Goal: Task Accomplishment & Management: Manage account settings

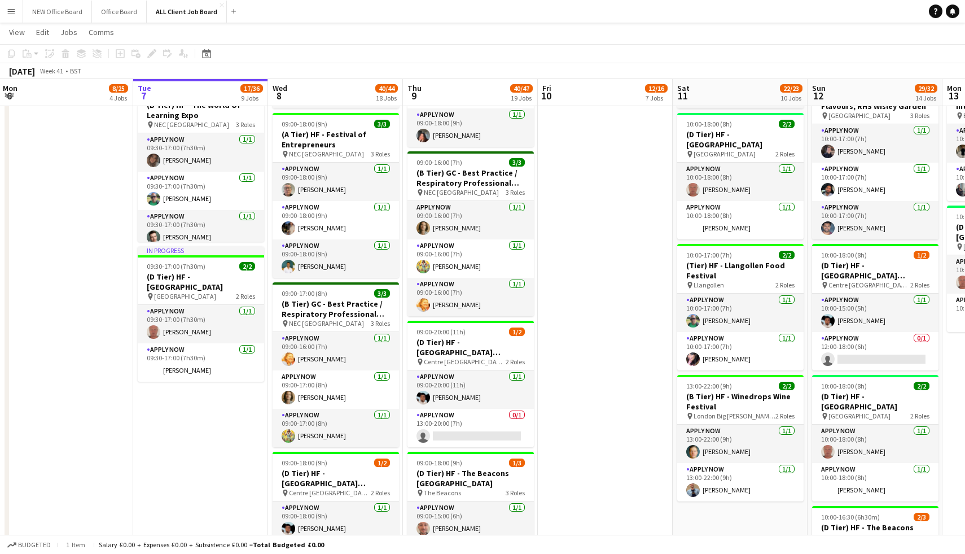
scroll to position [968, 0]
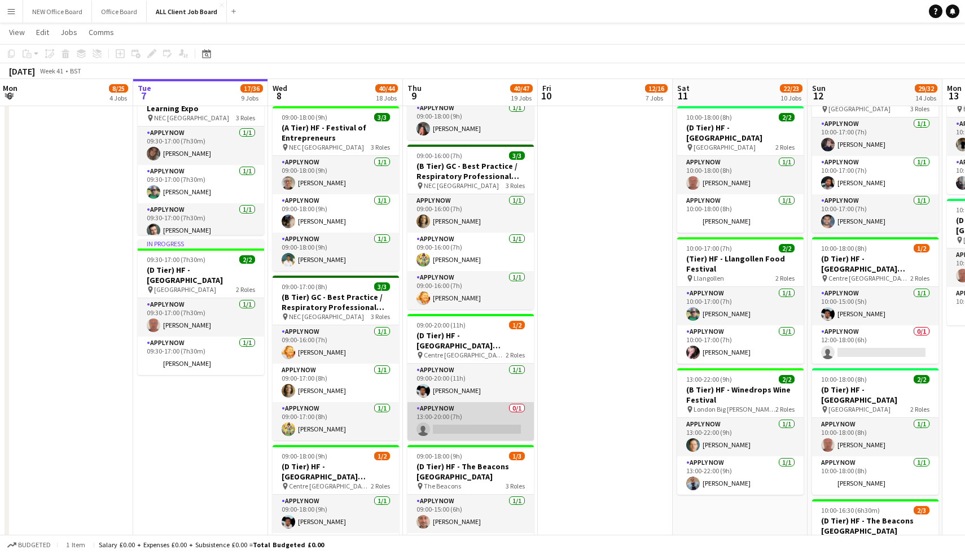
click at [475, 417] on app-card-role "APPLY NOW 0/1 13:00-20:00 (7h) single-neutral-actions" at bounding box center [471, 421] width 126 height 38
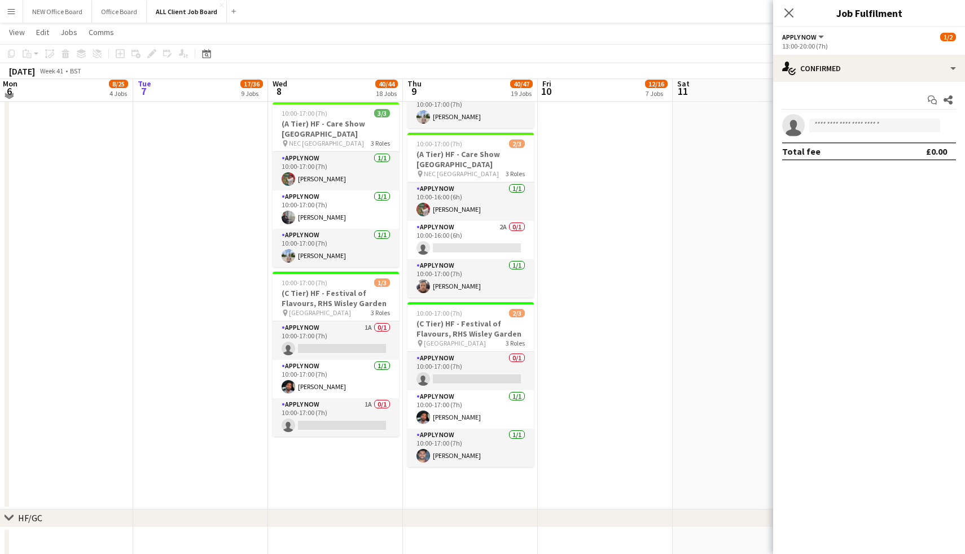
scroll to position [2031, 0]
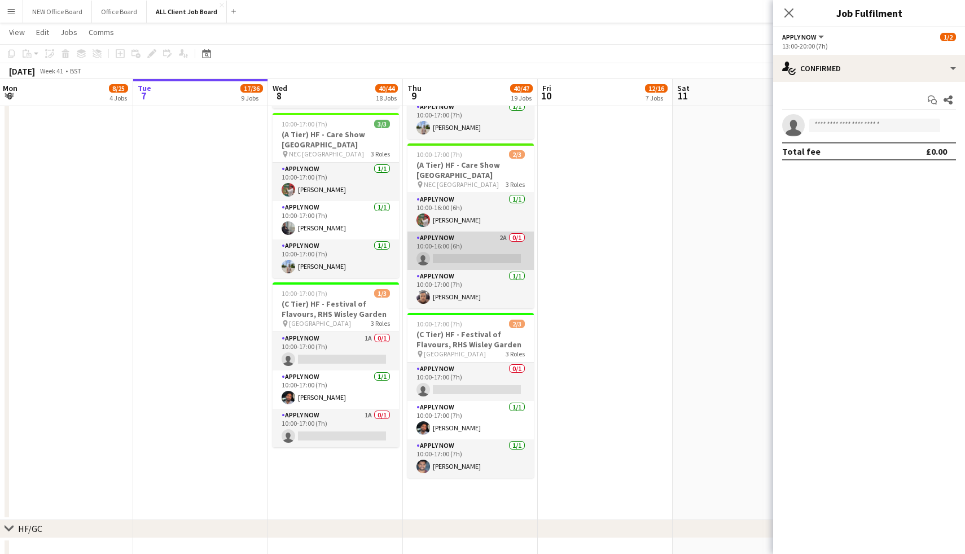
click at [466, 250] on app-card-role "APPLY NOW 2A 0/1 10:00-16:00 (6h) single-neutral-actions" at bounding box center [471, 250] width 126 height 38
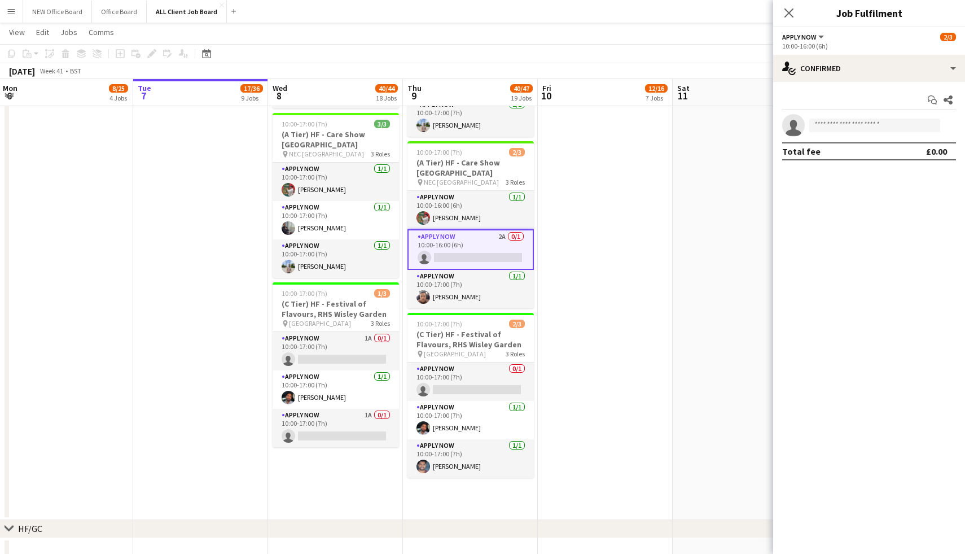
click at [441, 242] on app-card-role "APPLY NOW 2A 0/1 10:00-16:00 (6h) single-neutral-actions" at bounding box center [471, 249] width 126 height 41
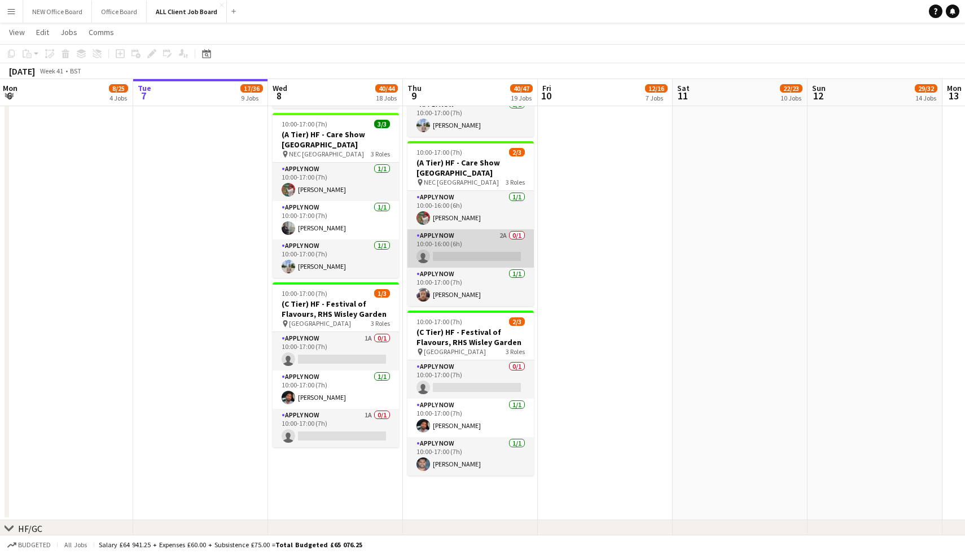
click at [447, 247] on app-card-role "APPLY NOW 2A 0/1 10:00-16:00 (6h) single-neutral-actions" at bounding box center [471, 248] width 126 height 38
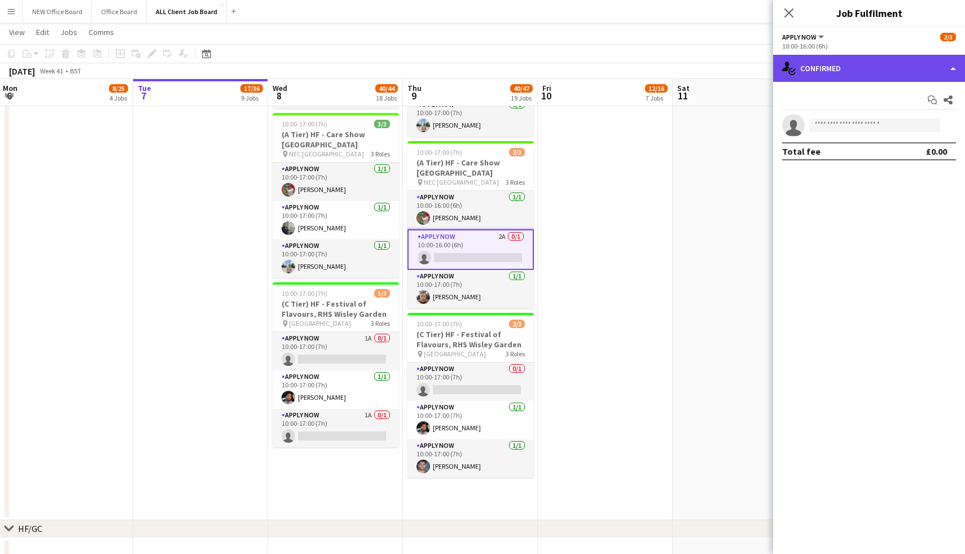
click at [865, 68] on div "single-neutral-actions-check-2 Confirmed" at bounding box center [870, 68] width 192 height 27
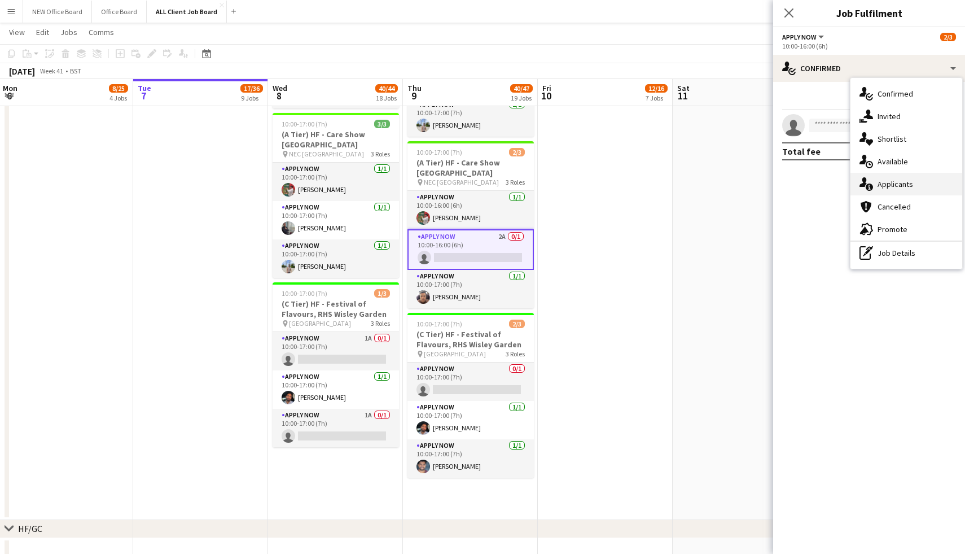
click at [894, 186] on span "Applicants" at bounding box center [896, 184] width 36 height 10
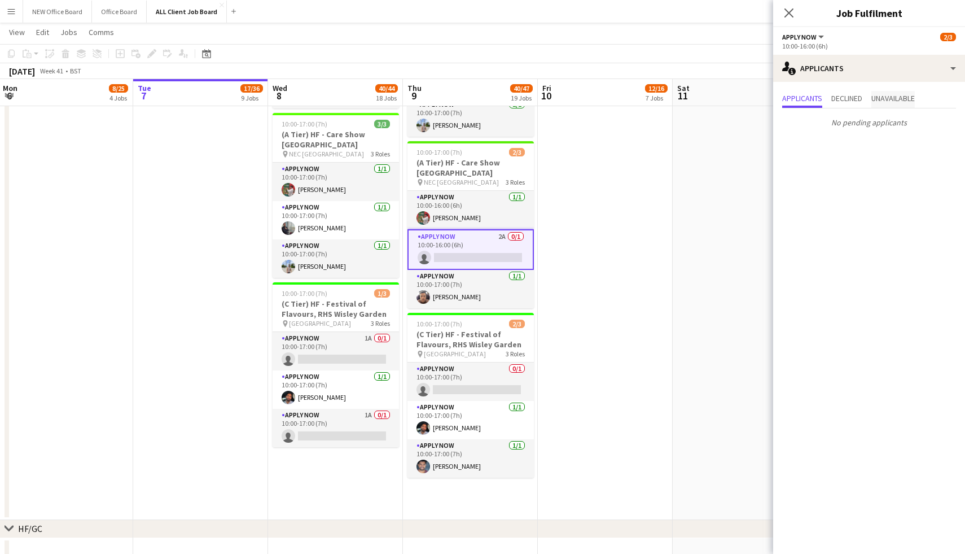
click at [902, 96] on span "Unavailable" at bounding box center [893, 98] width 43 height 8
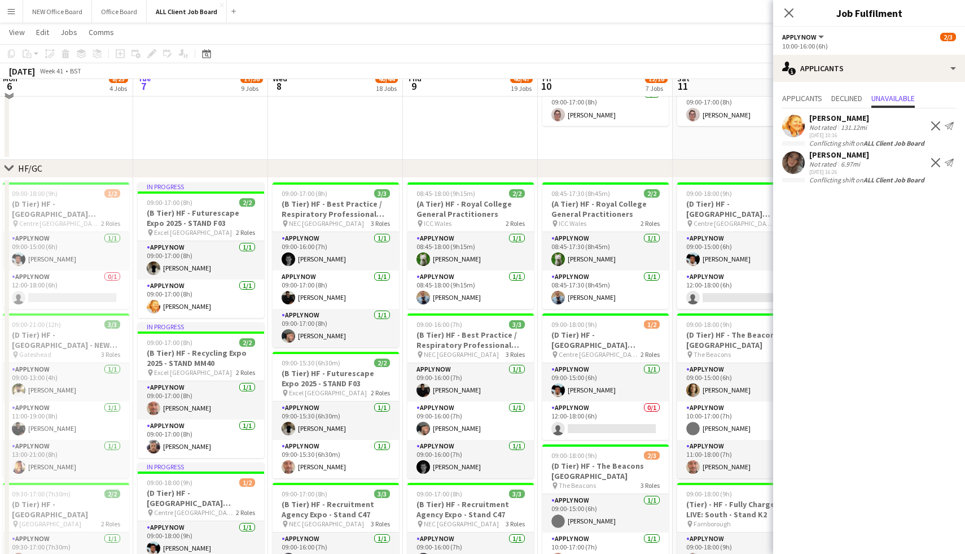
scroll to position [72, 0]
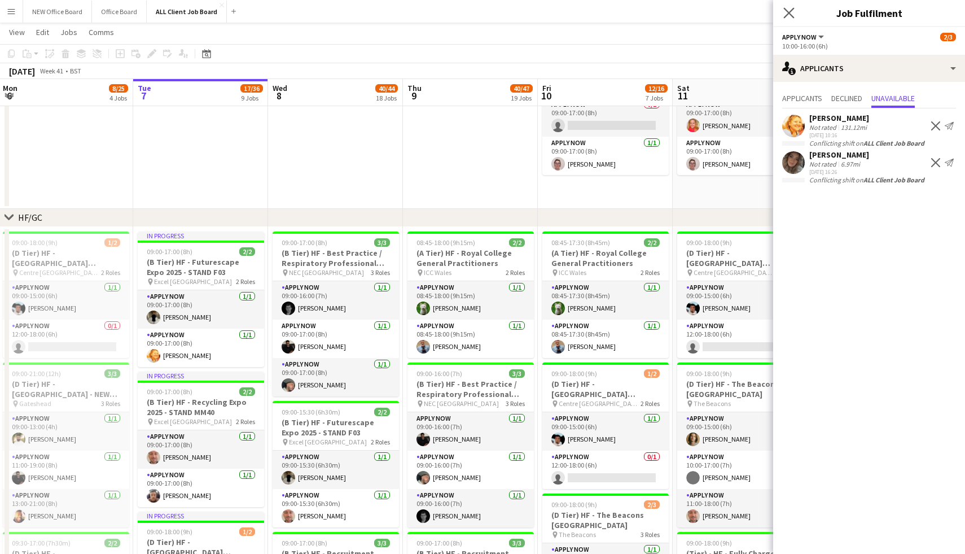
click at [784, 11] on icon "Close pop-in" at bounding box center [789, 12] width 11 height 11
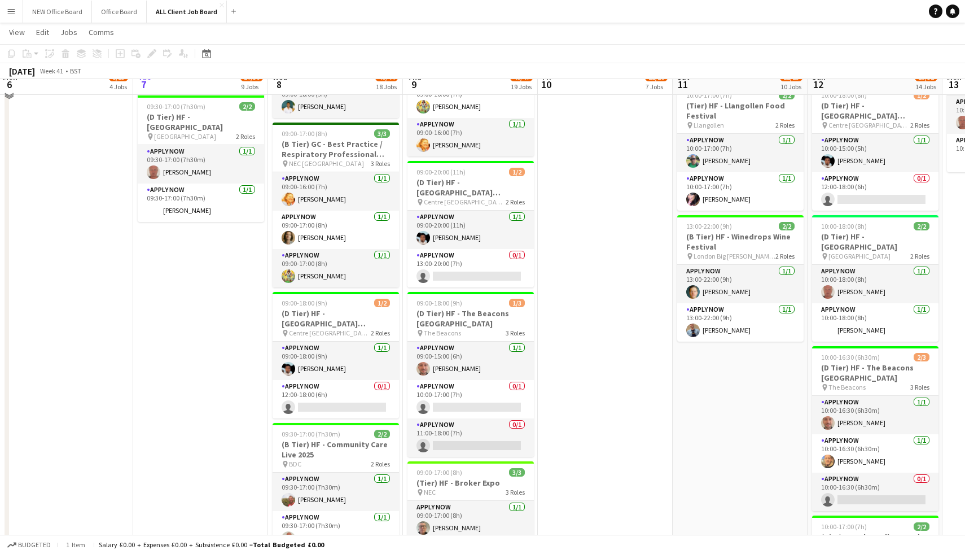
scroll to position [1184, 0]
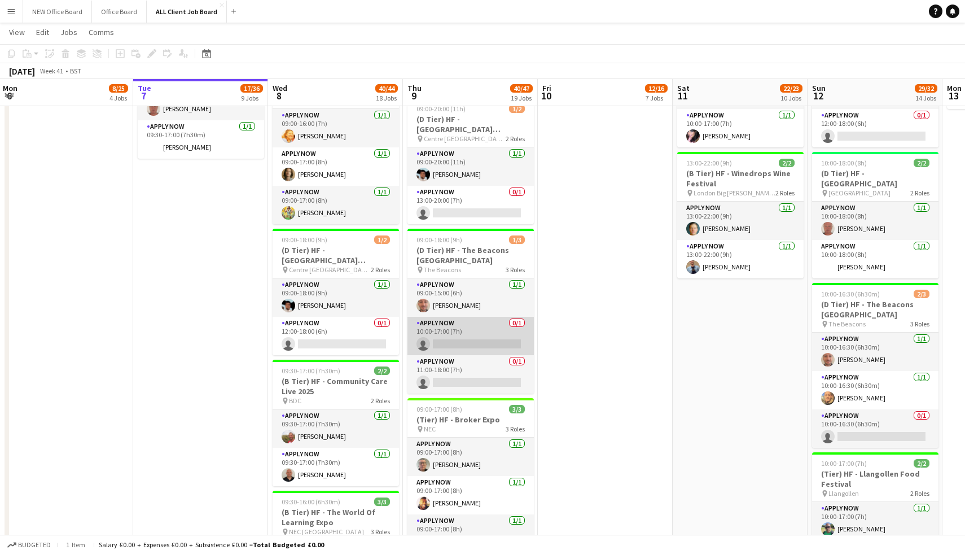
click at [462, 331] on app-card-role "APPLY NOW 0/1 10:00-17:00 (7h) single-neutral-actions" at bounding box center [471, 336] width 126 height 38
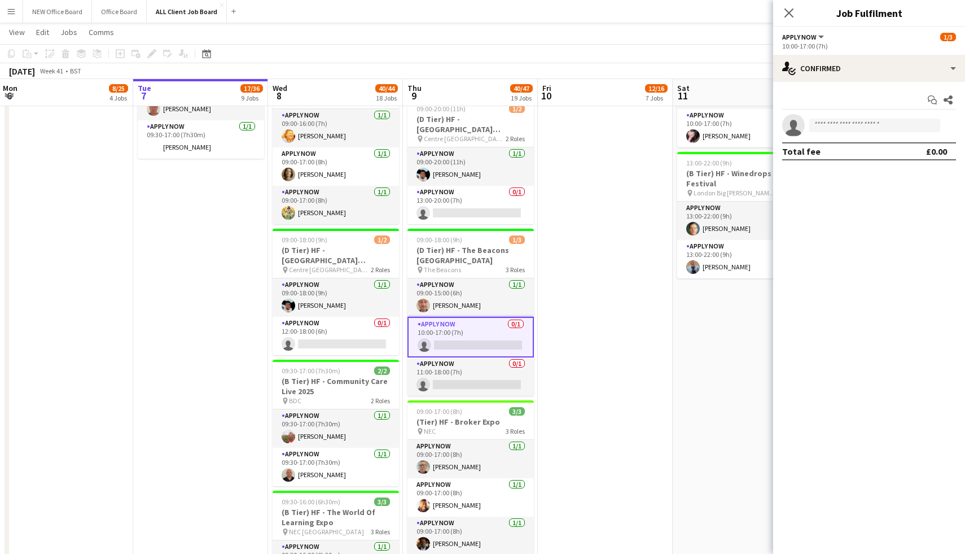
click at [631, 264] on app-date-cell "08:45-17:30 (8h45m) 2/2 (A Tier) HF - Royal College General Practitioners pin I…" at bounding box center [605, 241] width 135 height 2252
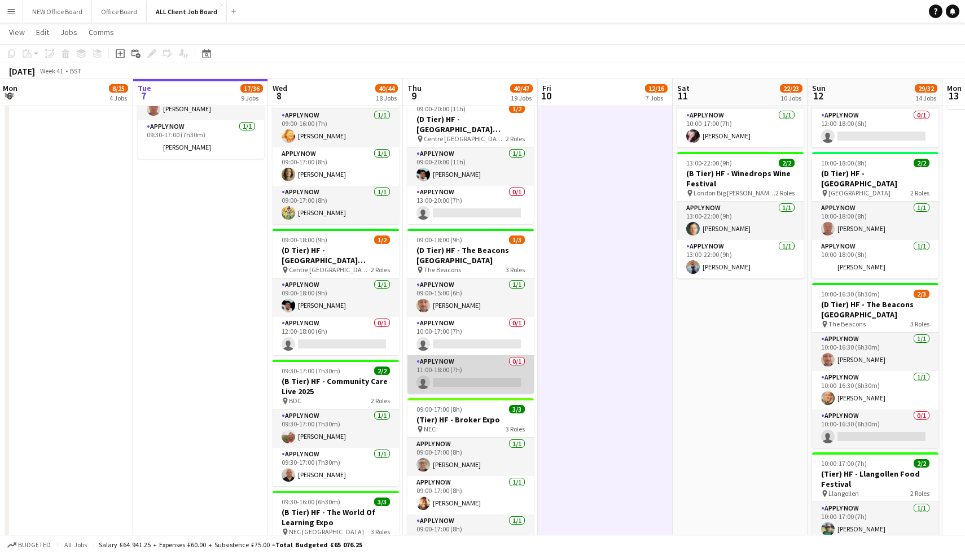
click at [460, 358] on app-card-role "APPLY NOW 0/1 11:00-18:00 (7h) single-neutral-actions" at bounding box center [471, 374] width 126 height 38
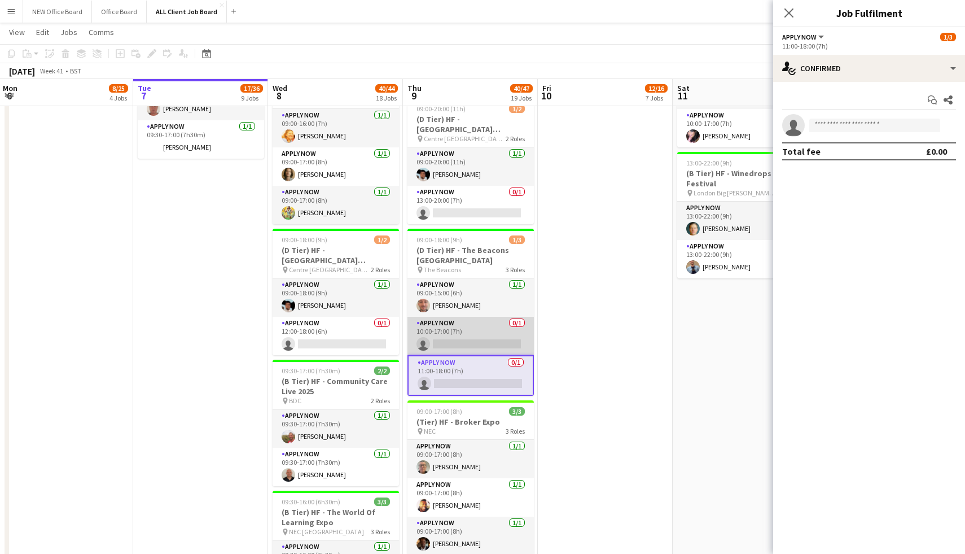
click at [460, 345] on app-card-role "APPLY NOW 0/1 10:00-17:00 (7h) single-neutral-actions" at bounding box center [471, 336] width 126 height 38
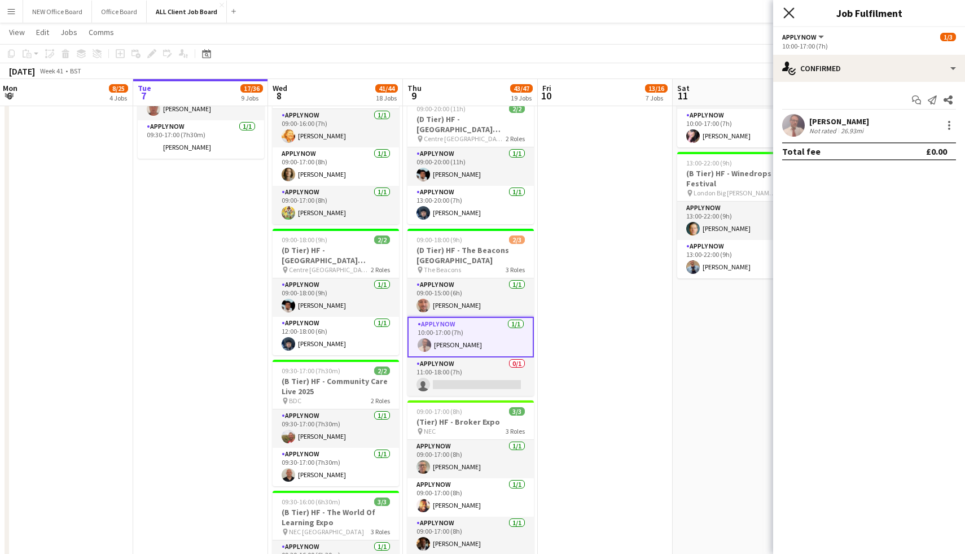
click at [790, 11] on icon at bounding box center [789, 12] width 11 height 11
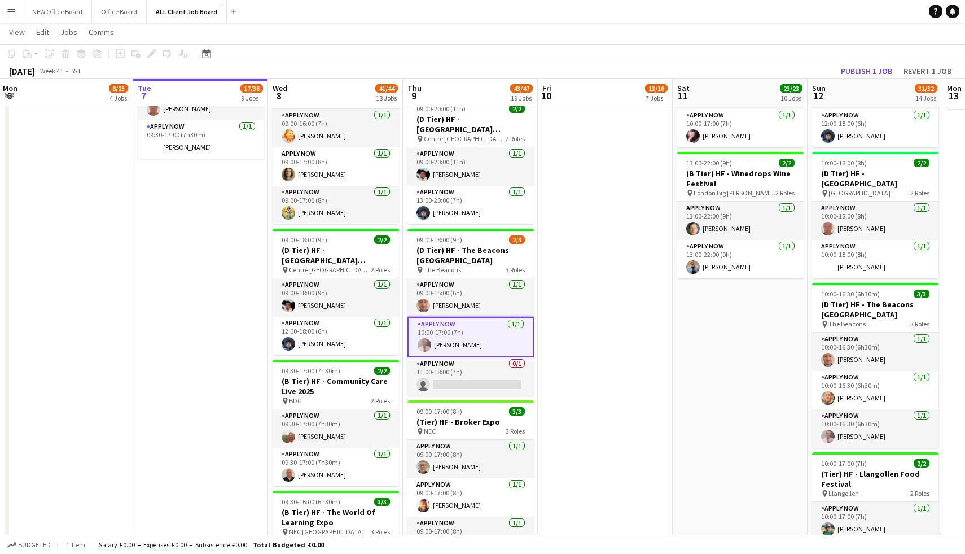
click at [576, 320] on app-date-cell "08:45-17:30 (8h45m) 2/2 (A Tier) HF - Royal College General Practitioners pin I…" at bounding box center [605, 242] width 135 height 2254
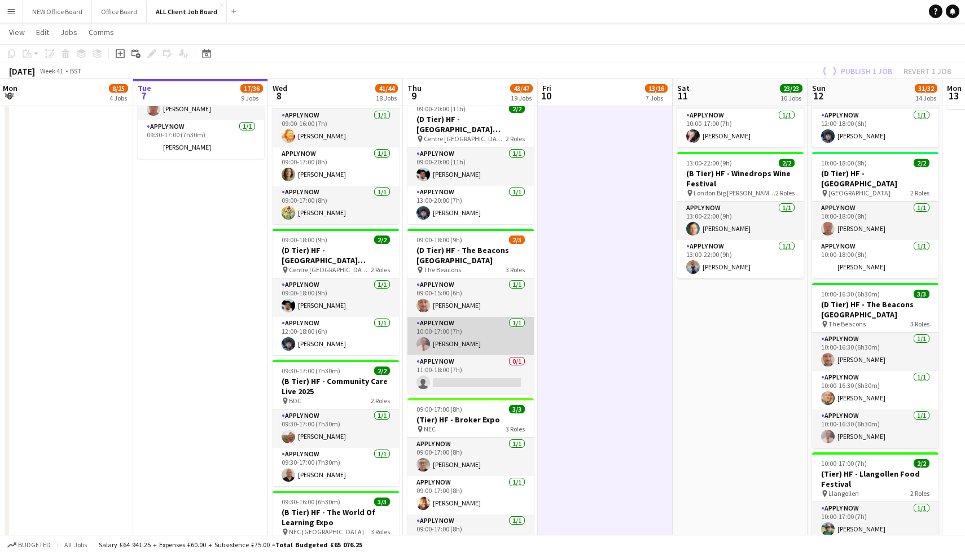
click at [478, 342] on app-card-role "APPLY NOW 1/1 10:00-17:00 (7h) Glen Chapman" at bounding box center [471, 336] width 126 height 38
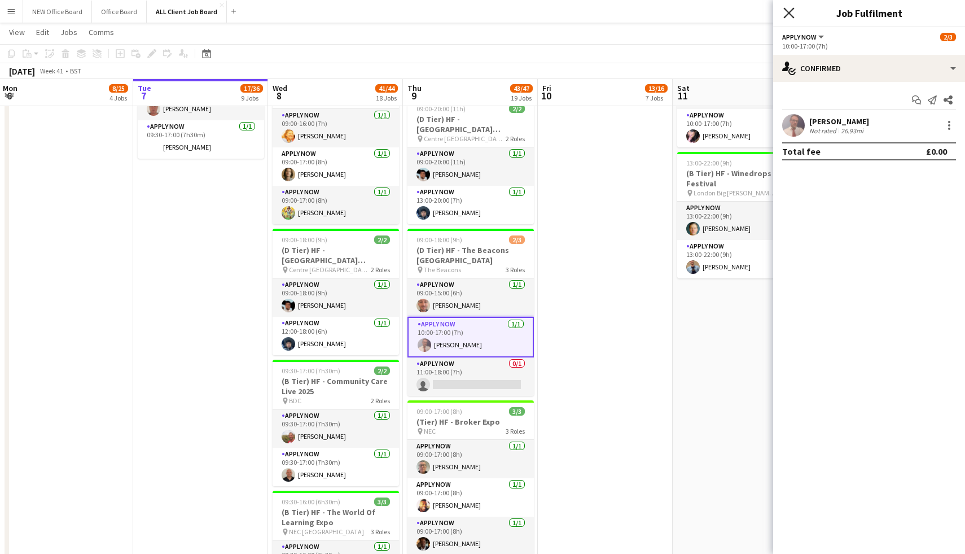
click at [787, 14] on icon "Close pop-in" at bounding box center [789, 12] width 11 height 11
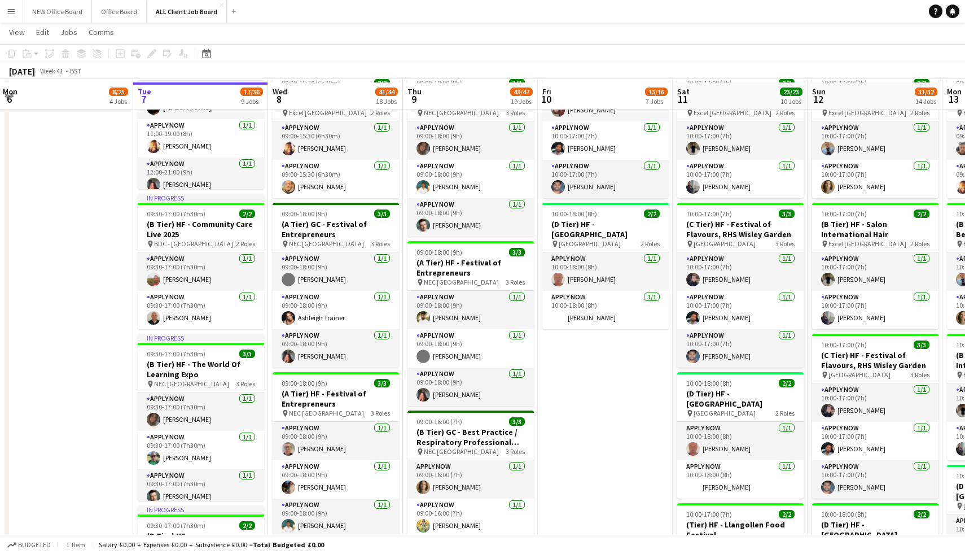
scroll to position [705, 0]
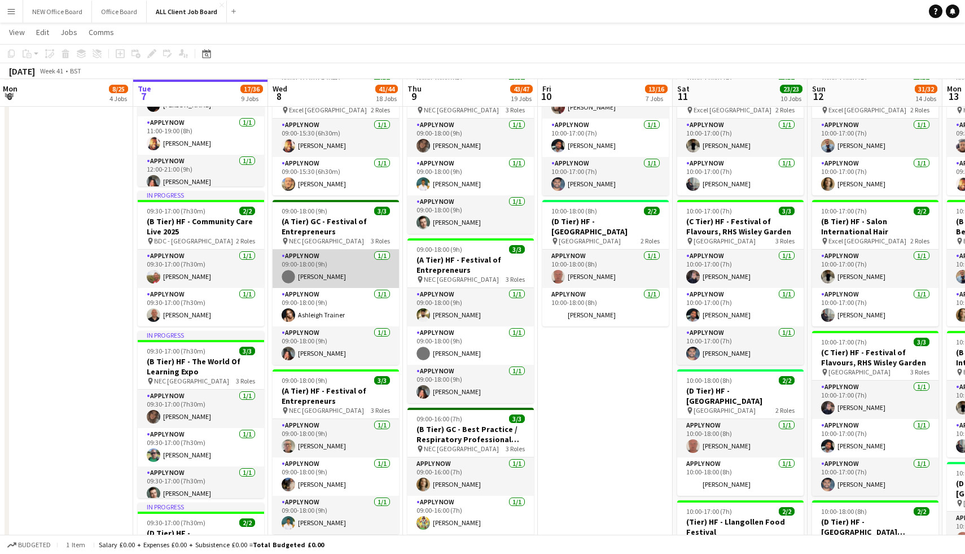
click at [314, 273] on app-card-role "APPLY NOW 1/1 09:00-18:00 (9h) leon jordaan-nicholls" at bounding box center [336, 269] width 126 height 38
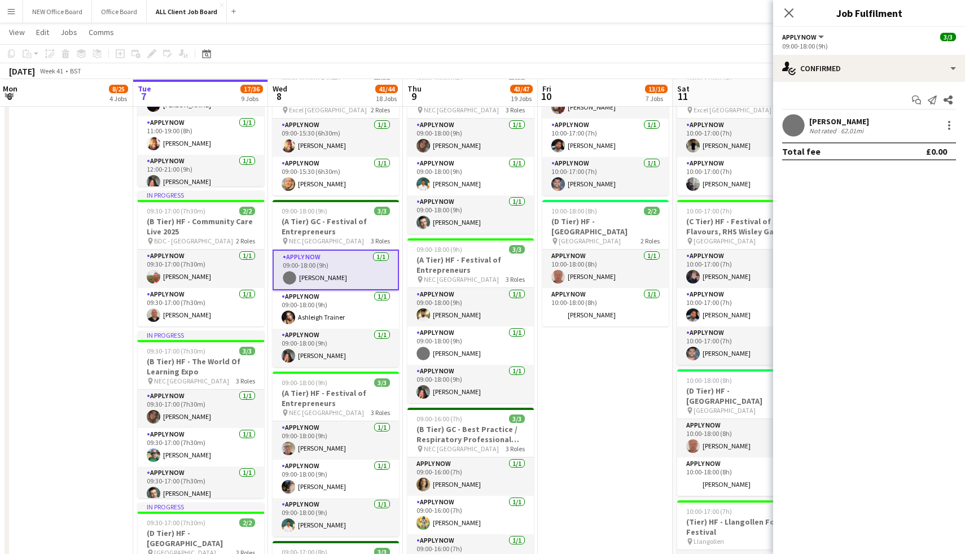
click at [843, 120] on div "[PERSON_NAME]" at bounding box center [840, 121] width 60 height 10
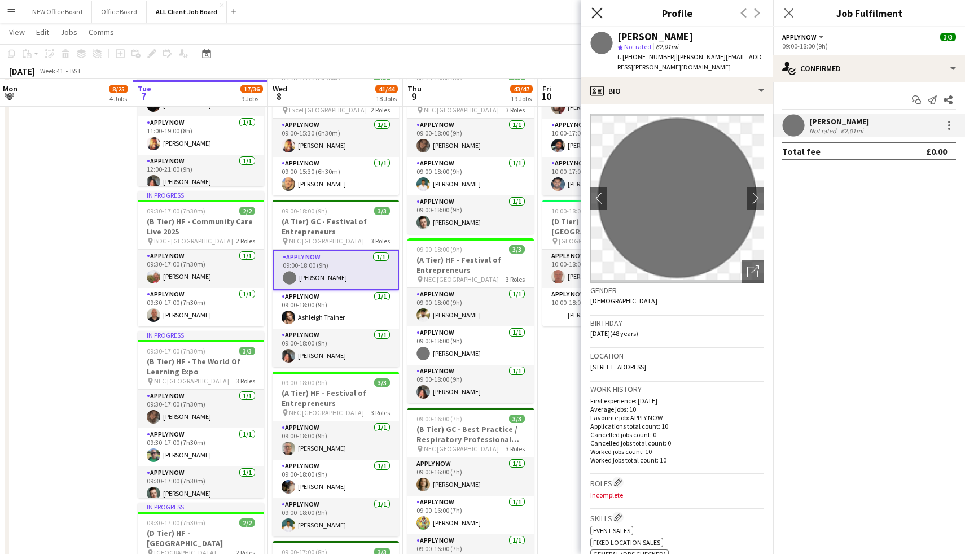
click at [598, 14] on icon at bounding box center [597, 12] width 11 height 11
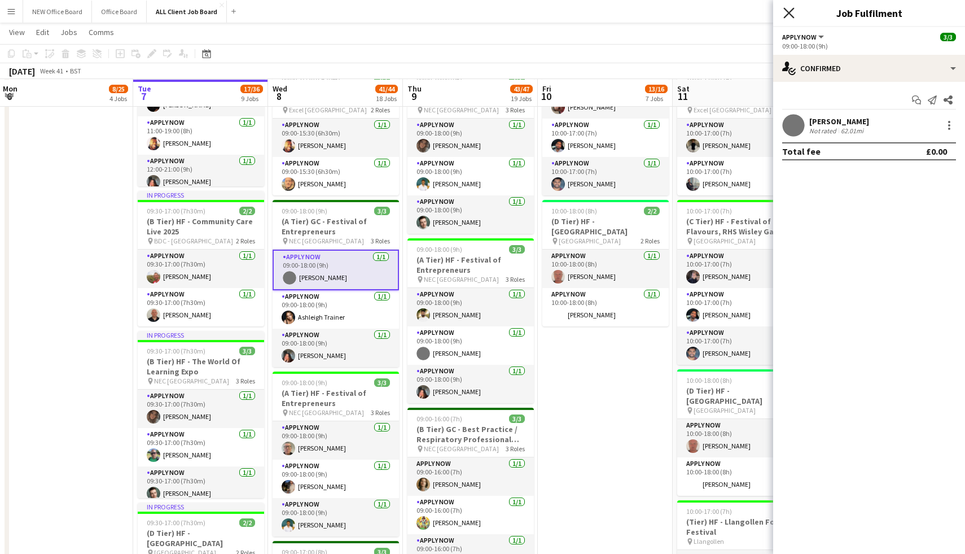
click at [792, 12] on icon "Close pop-in" at bounding box center [789, 12] width 11 height 11
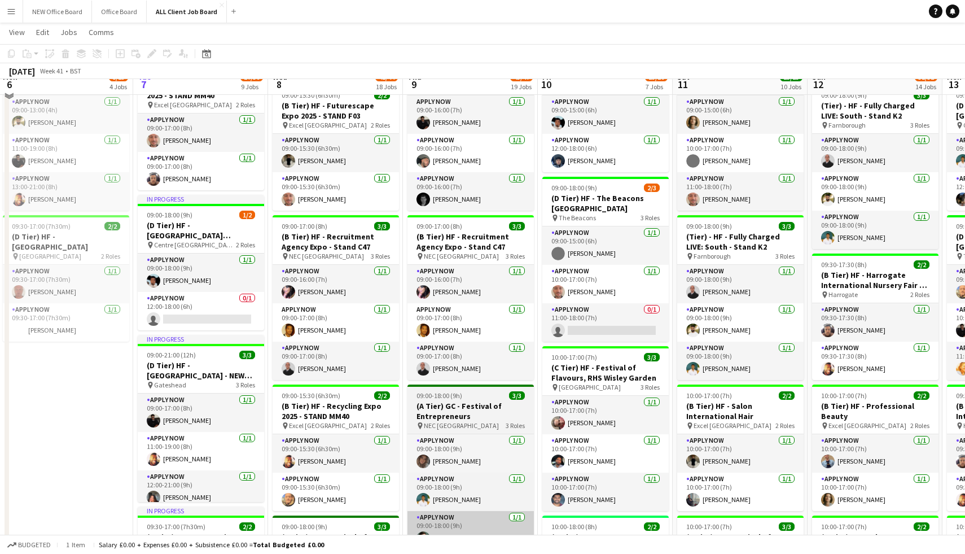
scroll to position [372, 0]
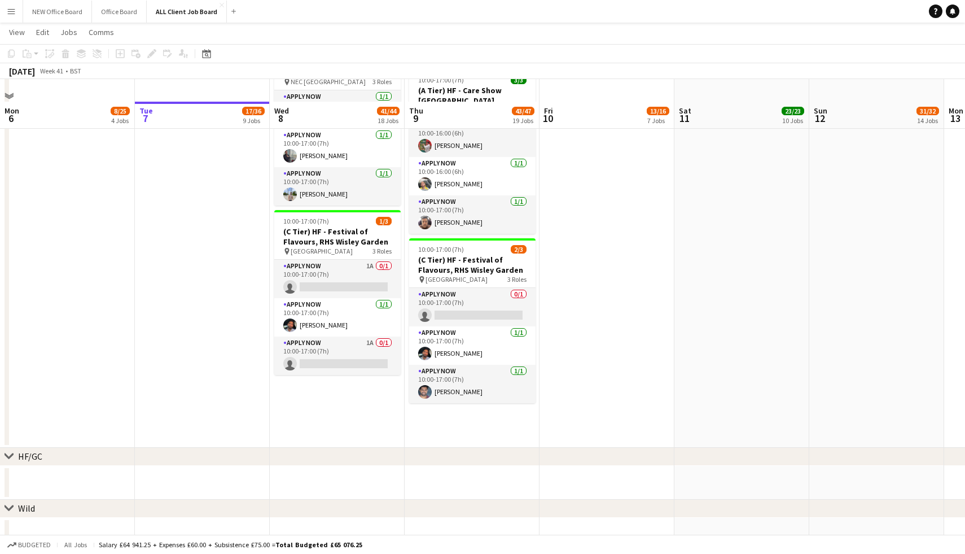
scroll to position [2102, 0]
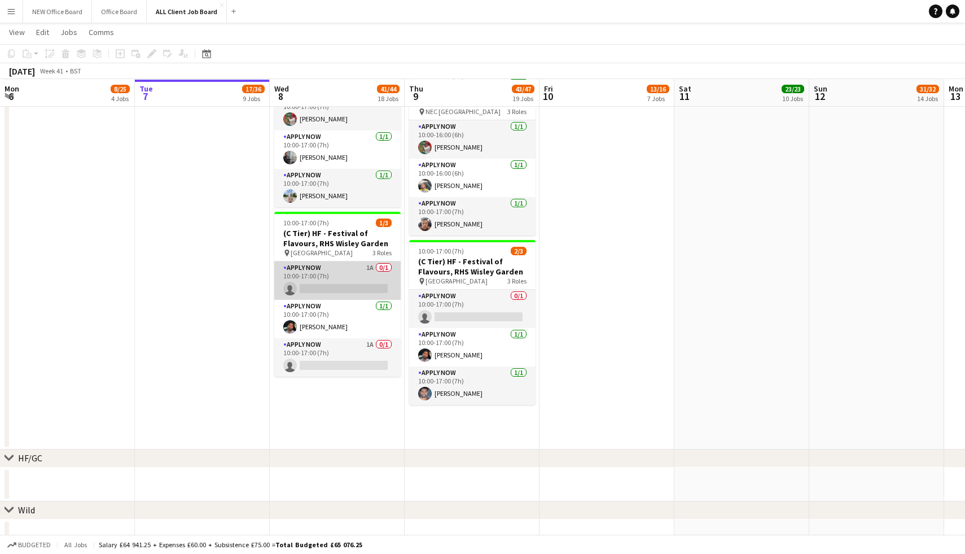
click at [330, 278] on app-card-role "APPLY NOW 1A 0/1 10:00-17:00 (7h) single-neutral-actions" at bounding box center [337, 280] width 126 height 38
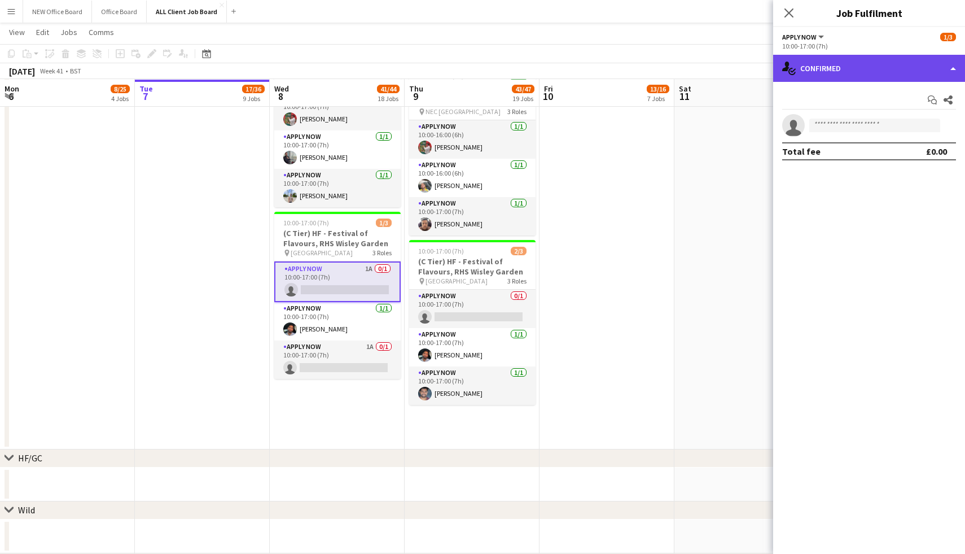
click at [828, 66] on div "single-neutral-actions-check-2 Confirmed" at bounding box center [870, 68] width 192 height 27
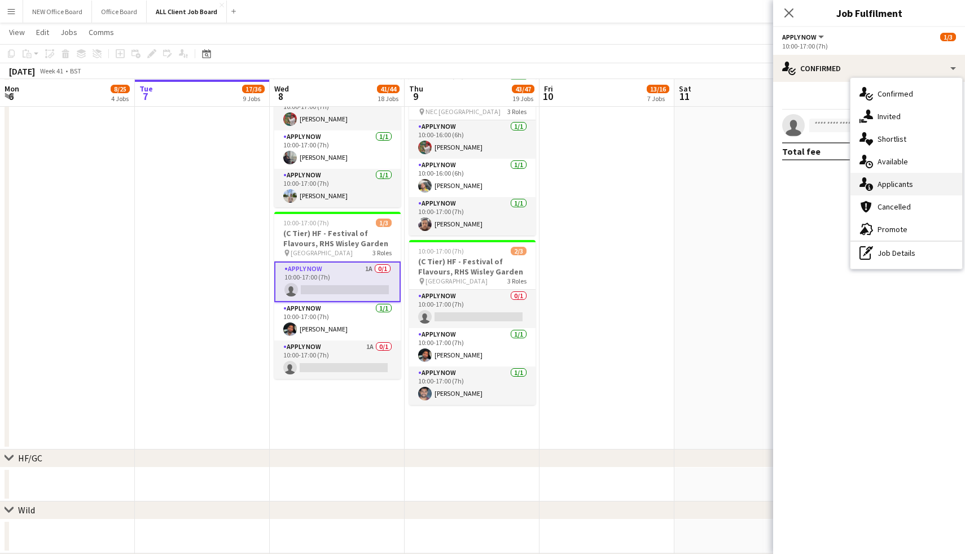
click at [894, 185] on span "Applicants" at bounding box center [896, 184] width 36 height 10
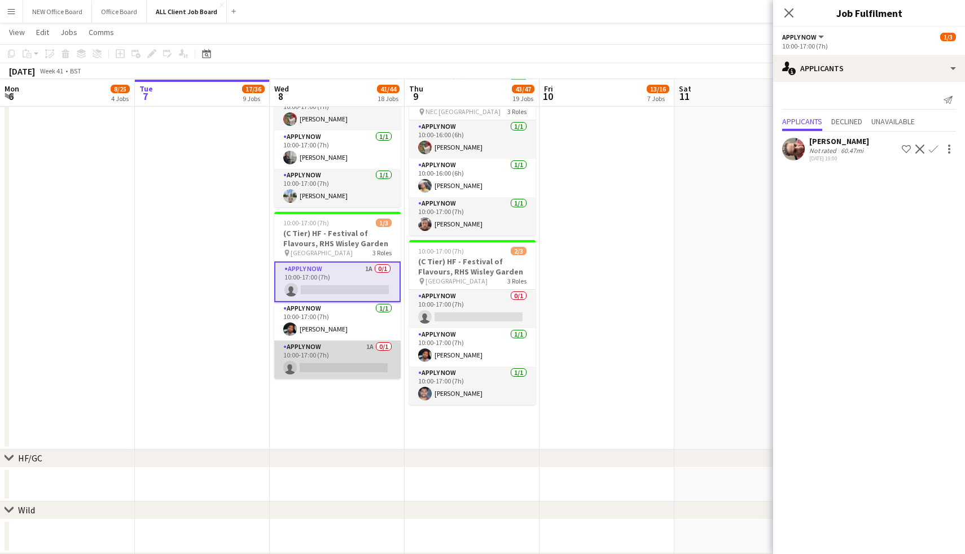
click at [334, 362] on app-card-role "APPLY NOW 1A 0/1 10:00-17:00 (7h) single-neutral-actions" at bounding box center [337, 359] width 126 height 38
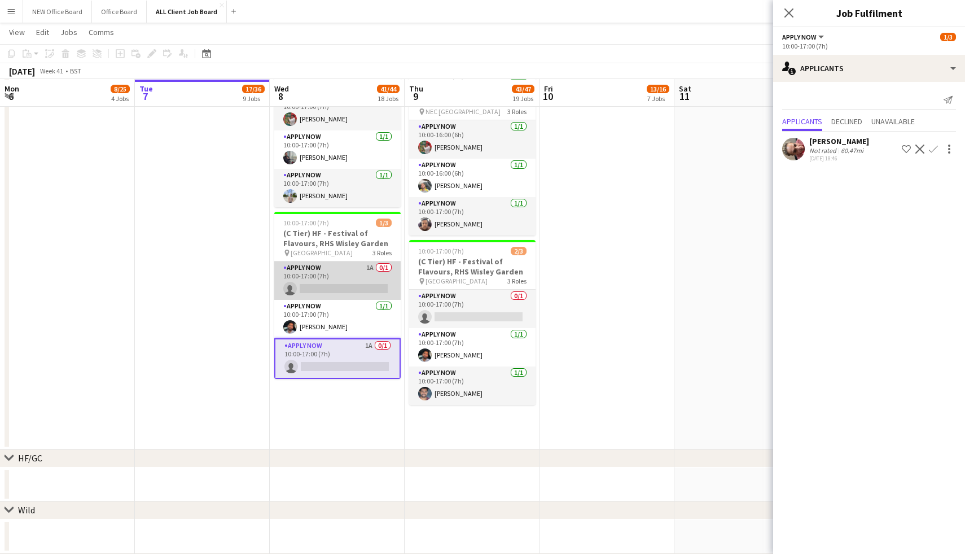
click at [329, 277] on app-card-role "APPLY NOW 1A 0/1 10:00-17:00 (7h) single-neutral-actions" at bounding box center [337, 280] width 126 height 38
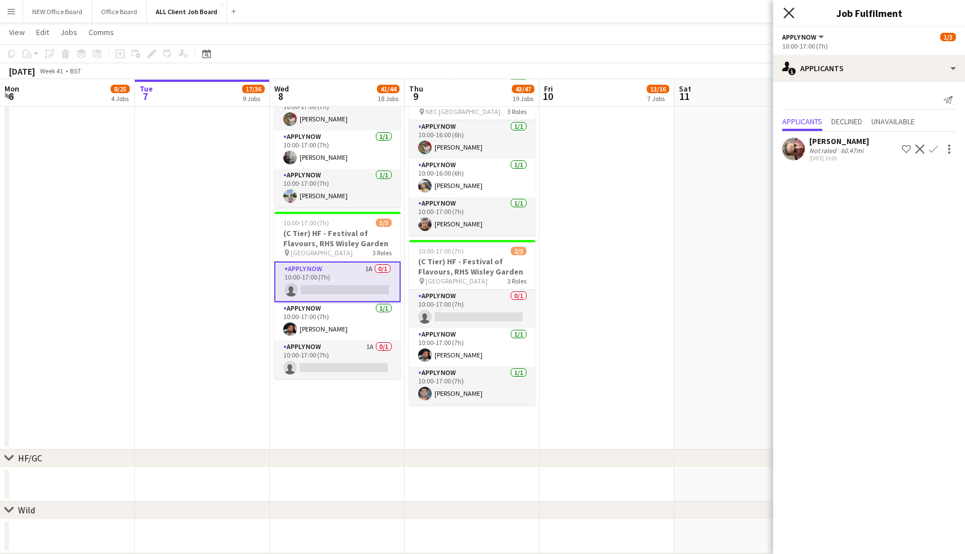
click at [786, 16] on icon at bounding box center [789, 12] width 11 height 11
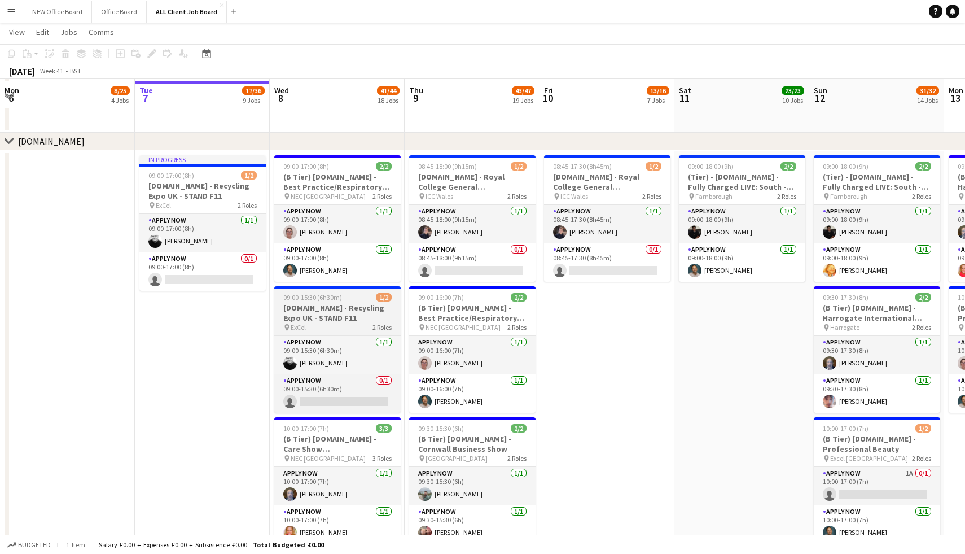
scroll to position [2862, 0]
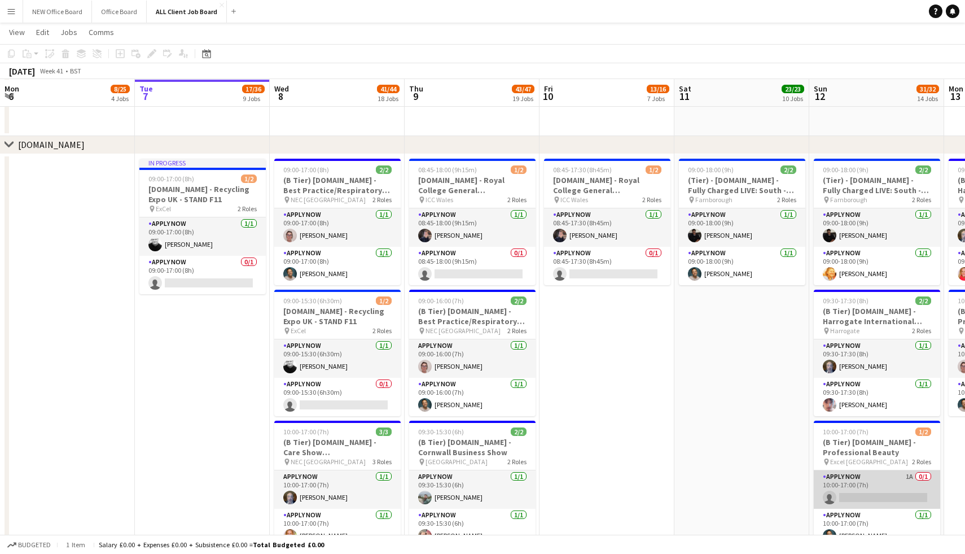
click at [853, 481] on app-card-role "APPLY NOW 1A 0/1 10:00-17:00 (7h) single-neutral-actions" at bounding box center [877, 489] width 126 height 38
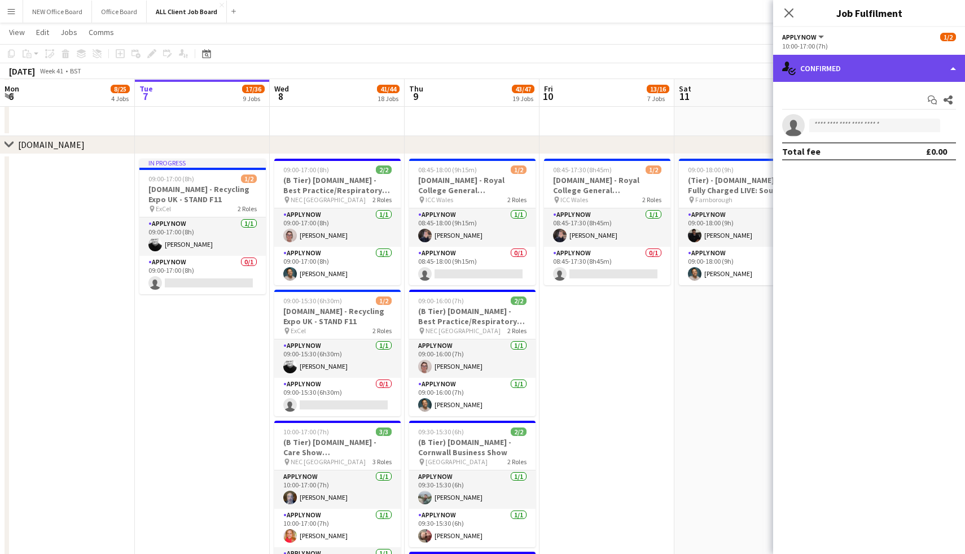
click at [819, 59] on div "single-neutral-actions-check-2 Confirmed" at bounding box center [870, 68] width 192 height 27
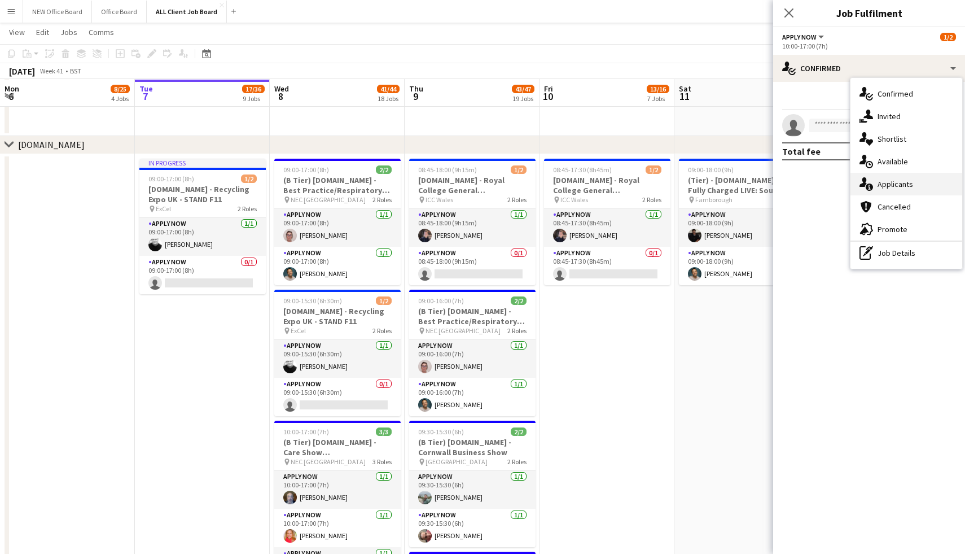
click at [885, 183] on span "Applicants" at bounding box center [896, 184] width 36 height 10
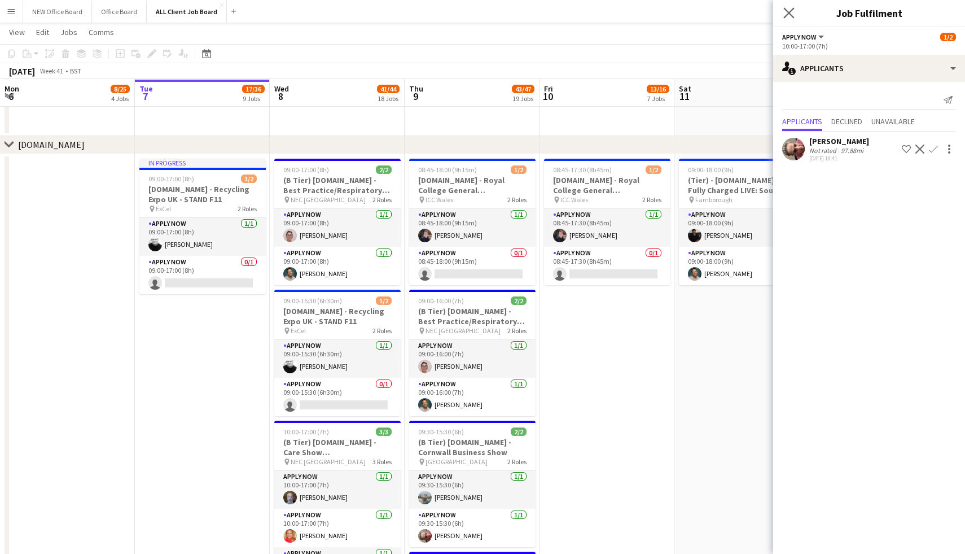
click at [793, 18] on icon "Close pop-in" at bounding box center [789, 12] width 11 height 11
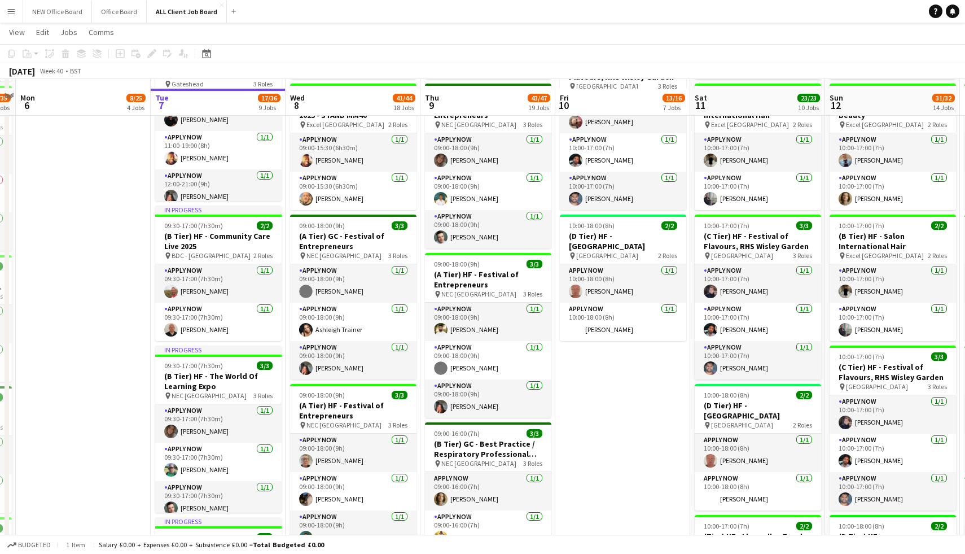
scroll to position [702, 0]
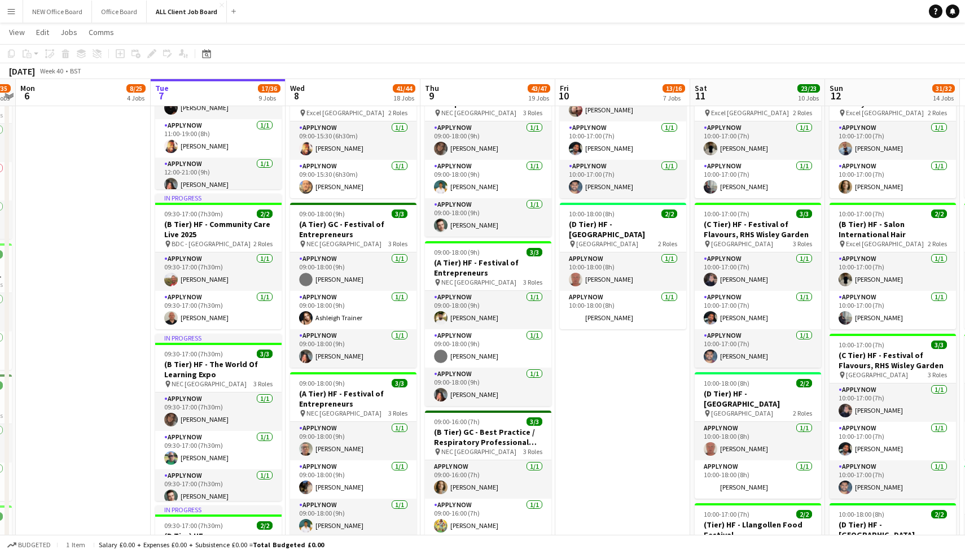
click at [16, 8] on button "Menu" at bounding box center [11, 11] width 23 height 23
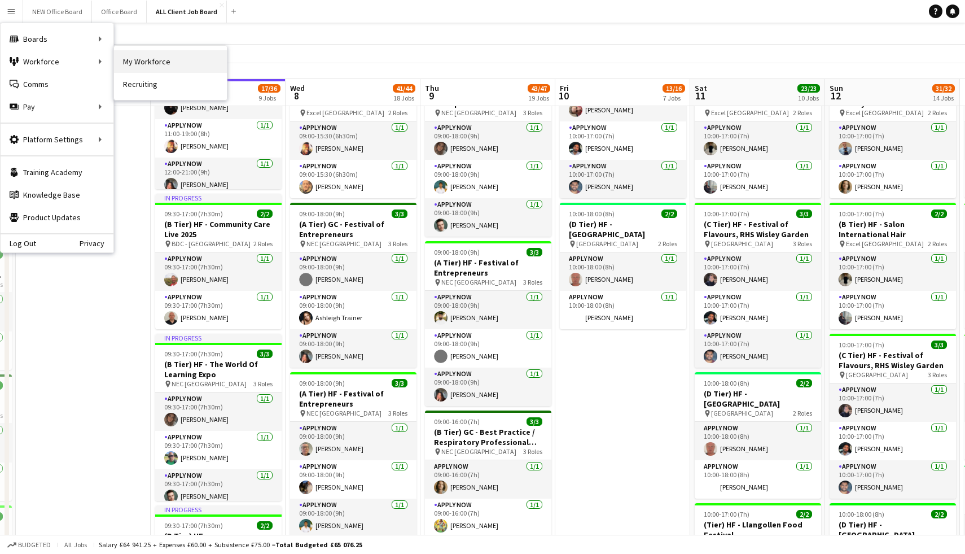
click at [129, 64] on link "My Workforce" at bounding box center [170, 61] width 113 height 23
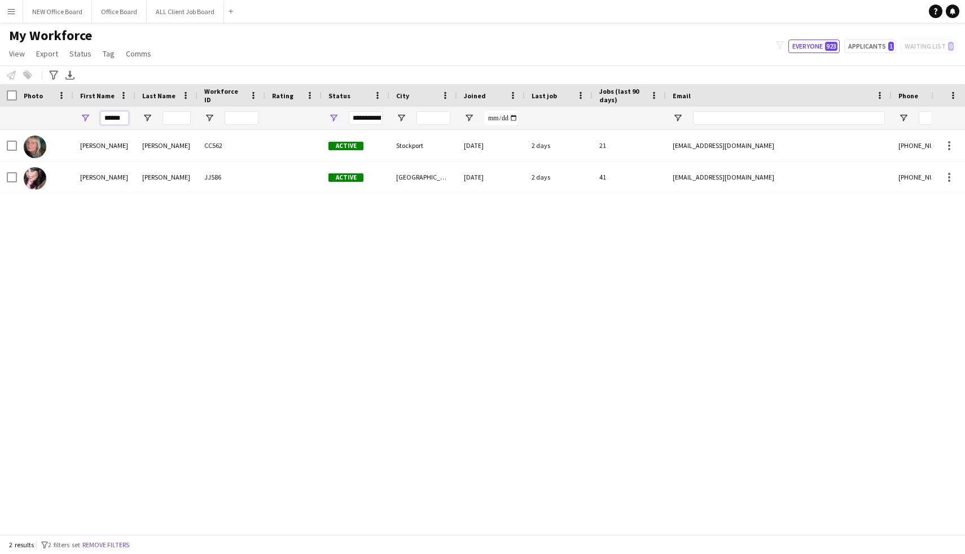
drag, startPoint x: 124, startPoint y: 116, endPoint x: 85, endPoint y: 115, distance: 39.0
click at [85, 115] on div "******" at bounding box center [104, 118] width 62 height 23
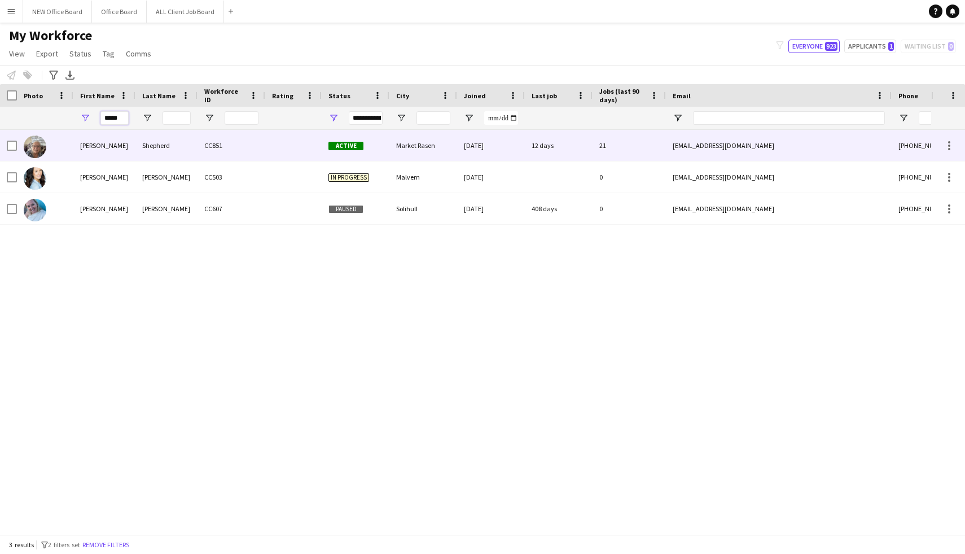
type input "*****"
click at [38, 146] on img at bounding box center [35, 147] width 23 height 23
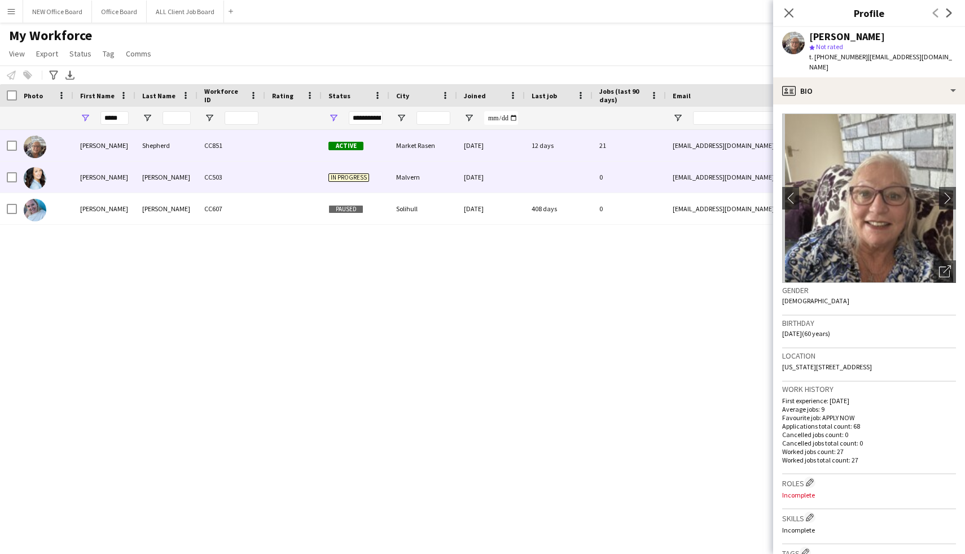
click at [36, 178] on img at bounding box center [35, 178] width 23 height 23
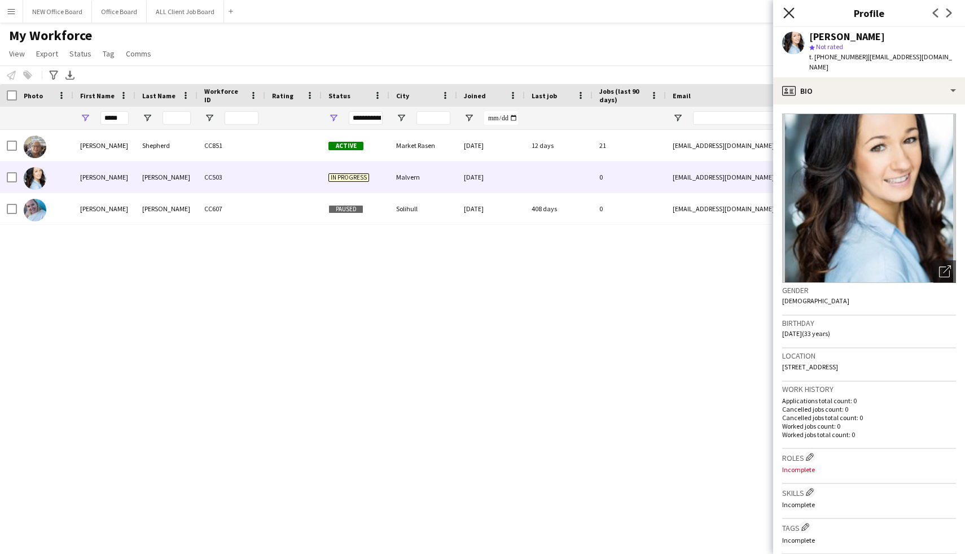
click at [793, 14] on icon "Close pop-in" at bounding box center [789, 12] width 11 height 11
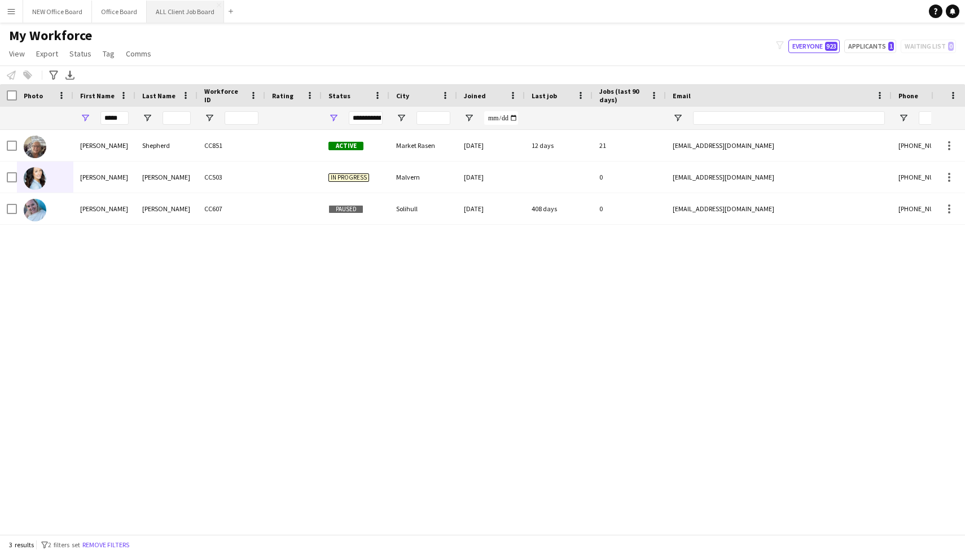
click at [176, 17] on button "ALL Client Job Board Close" at bounding box center [185, 12] width 77 height 22
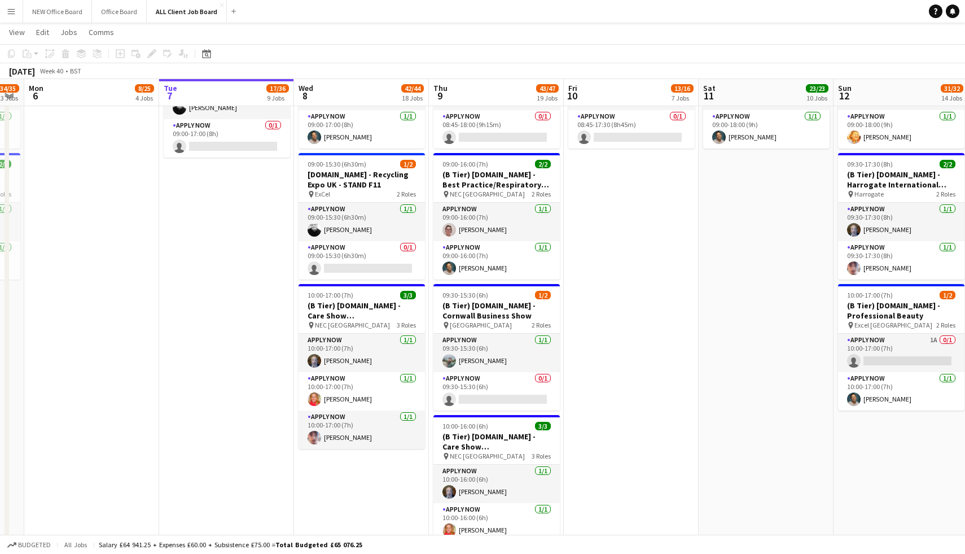
scroll to position [0, 243]
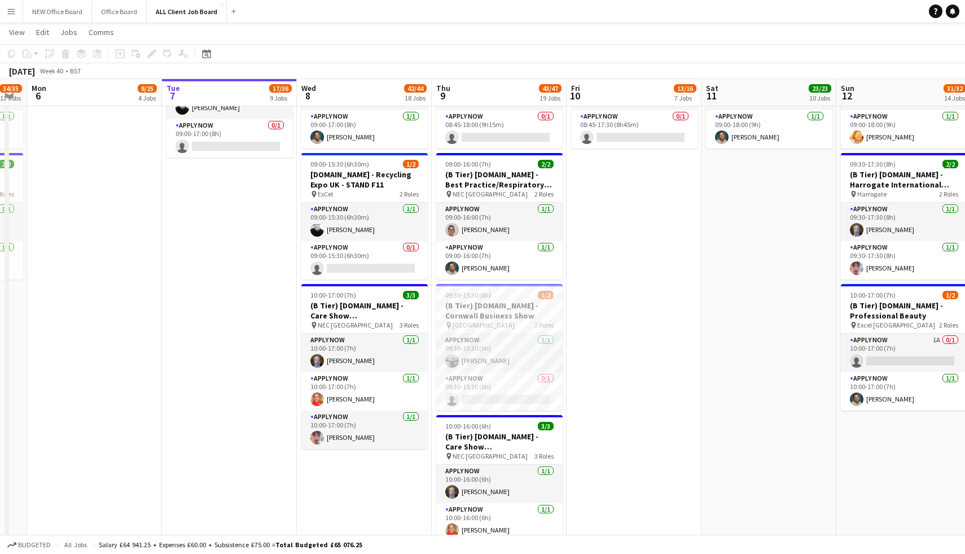
click at [684, 378] on app-date-cell "08:45-17:30 (8h45m) 1/2 [DOMAIN_NAME] - Royal College General Practitioners pin…" at bounding box center [634, 312] width 135 height 588
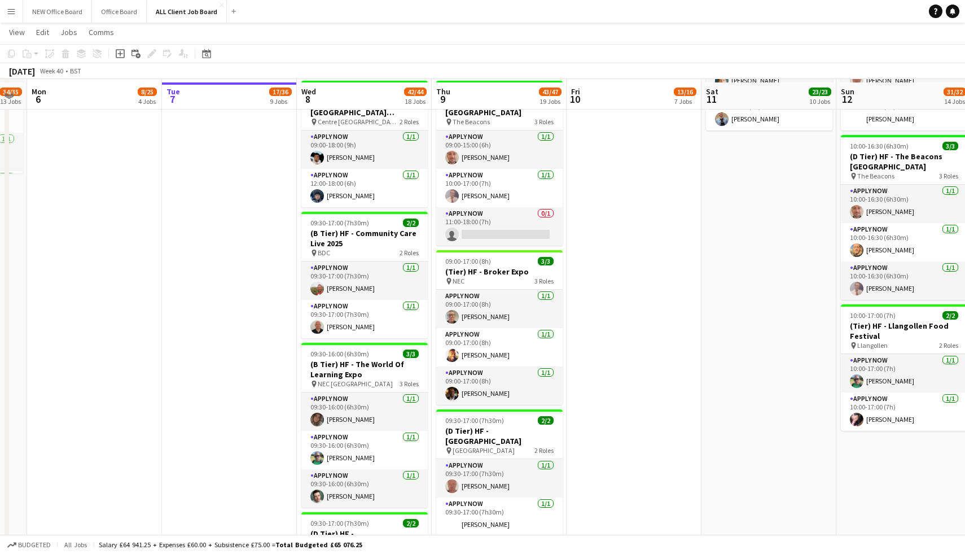
scroll to position [1327, 0]
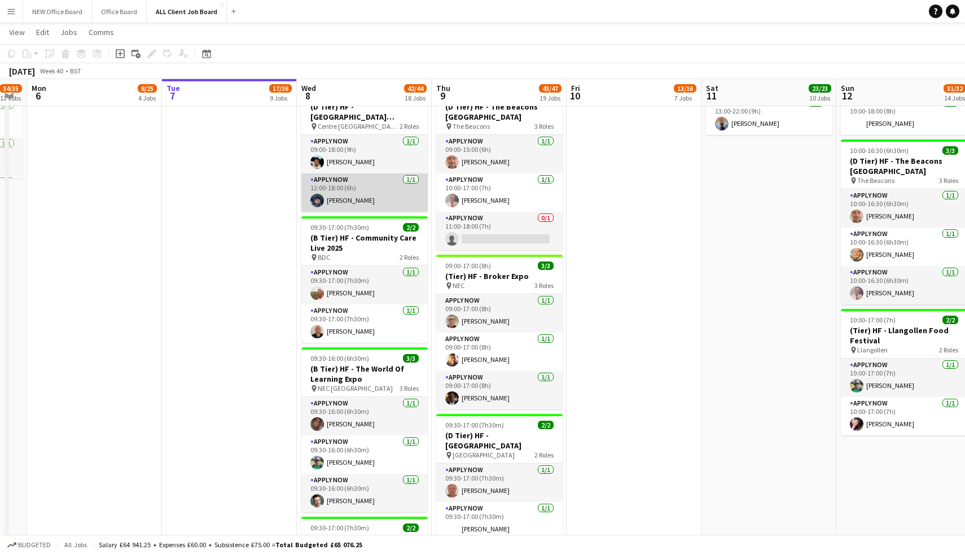
click at [340, 195] on app-card-role "APPLY NOW [DATE] 12:00-18:00 (6h) [PERSON_NAME]" at bounding box center [365, 192] width 126 height 38
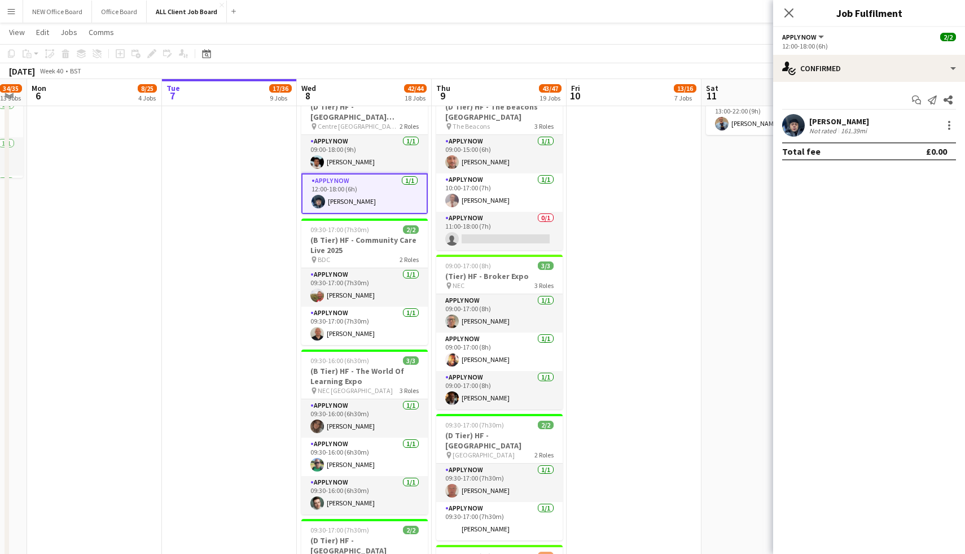
click at [792, 131] on app-user-avatar at bounding box center [794, 125] width 23 height 23
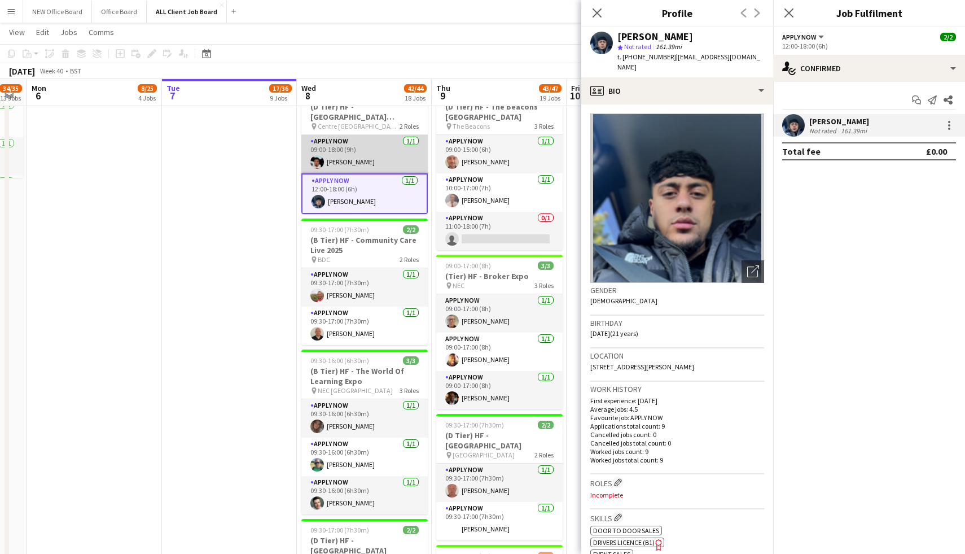
click at [358, 164] on app-card-role "APPLY NOW [DATE] 09:00-18:00 (9h) [PERSON_NAME]" at bounding box center [365, 154] width 126 height 38
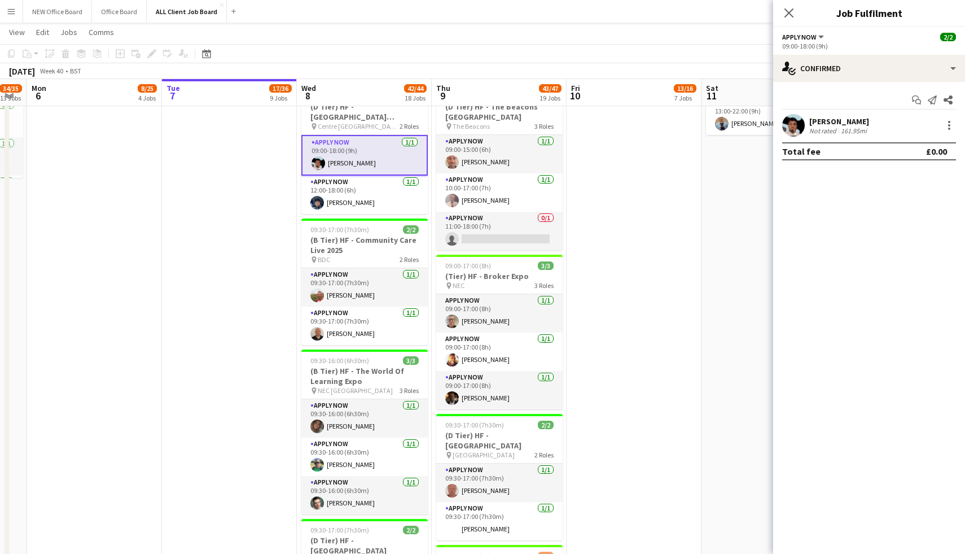
click at [798, 124] on app-user-avatar at bounding box center [794, 125] width 23 height 23
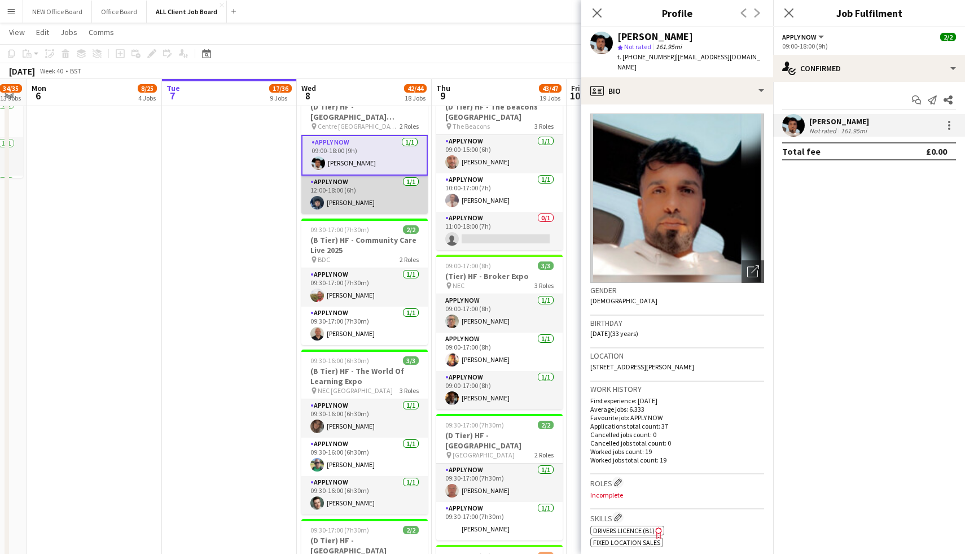
click at [342, 209] on app-card-role "APPLY NOW [DATE] 12:00-18:00 (6h) [PERSON_NAME]" at bounding box center [365, 195] width 126 height 38
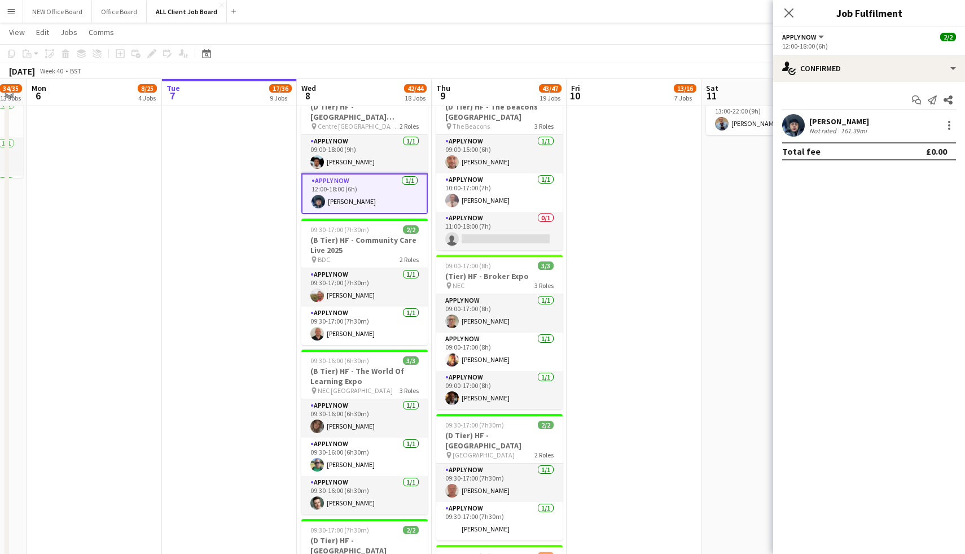
click at [794, 130] on app-user-avatar at bounding box center [794, 125] width 23 height 23
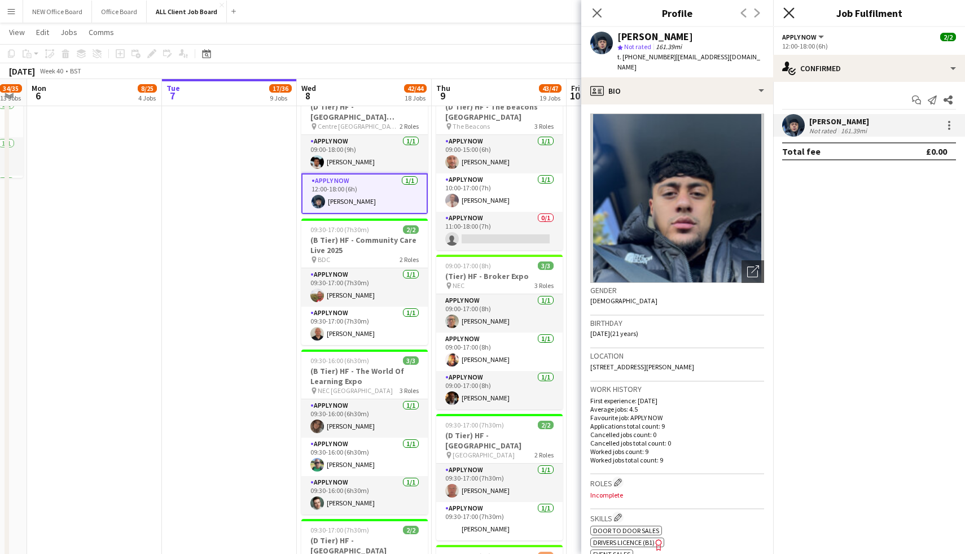
click at [794, 11] on icon "Close pop-in" at bounding box center [789, 12] width 11 height 11
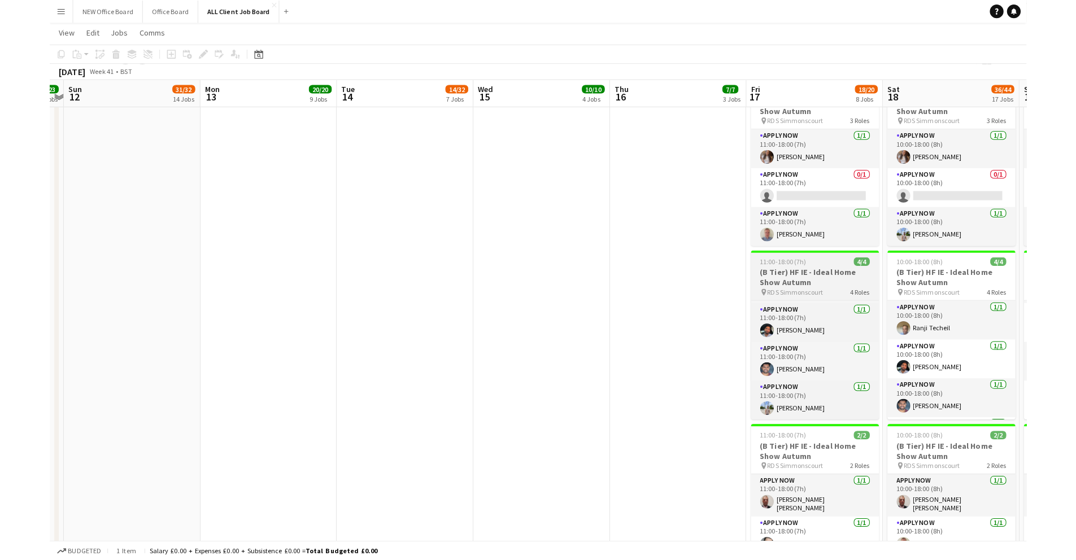
scroll to position [0, 395]
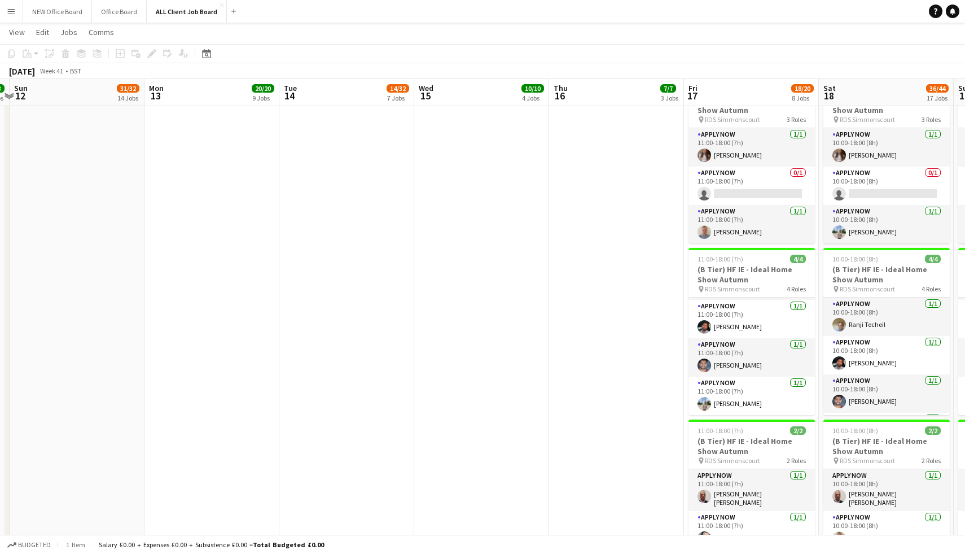
drag, startPoint x: 529, startPoint y: 346, endPoint x: 529, endPoint y: 553, distance: 207.8
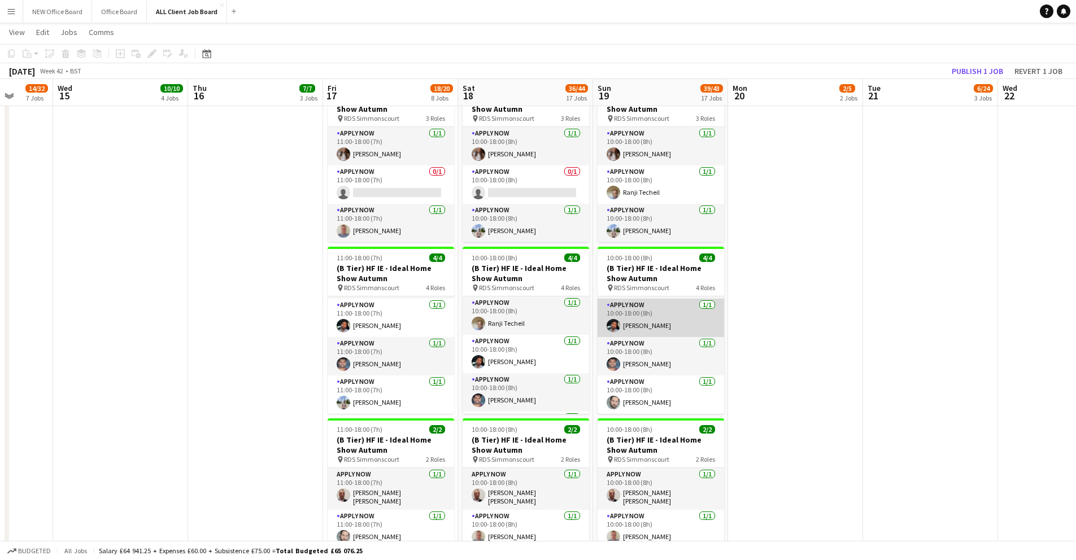
scroll to position [0, 0]
